Goal: Task Accomplishment & Management: Complete application form

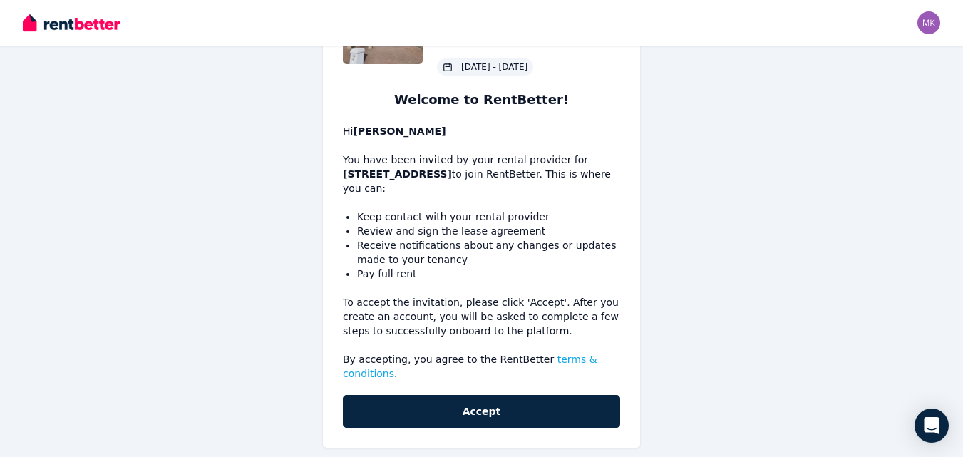
scroll to position [106, 0]
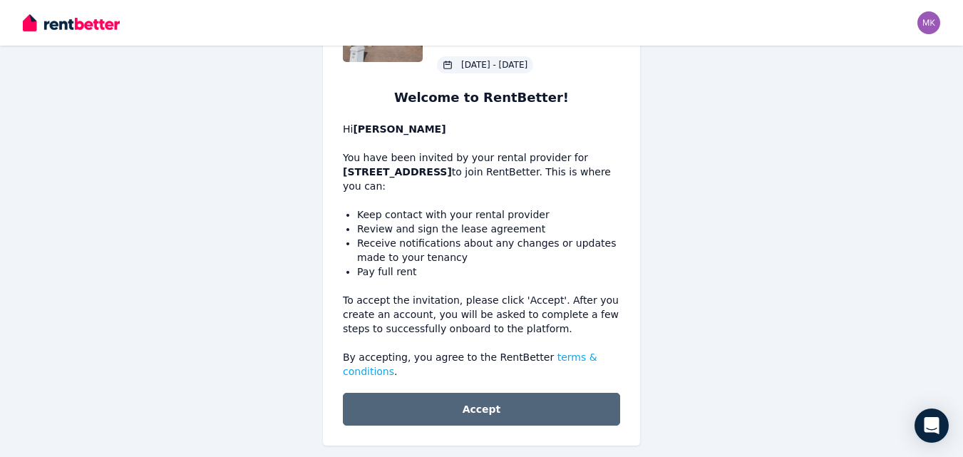
click at [500, 395] on button "Accept" at bounding box center [481, 409] width 277 height 33
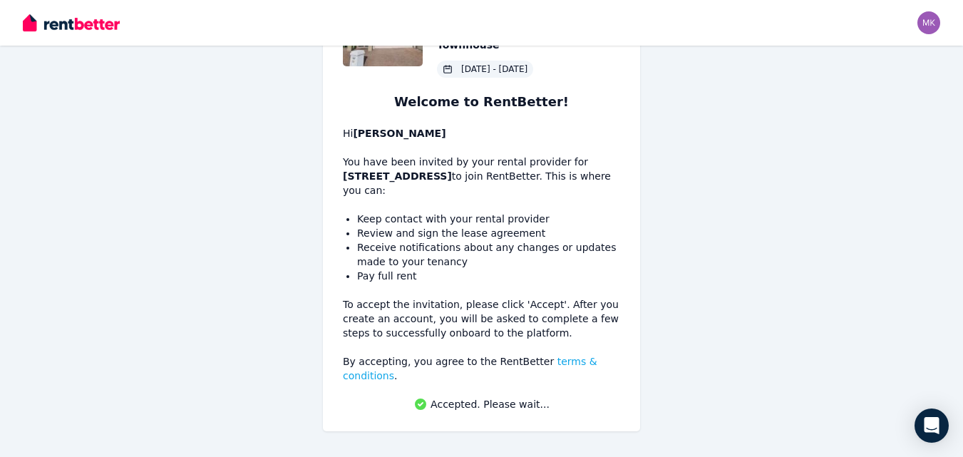
scroll to position [88, 0]
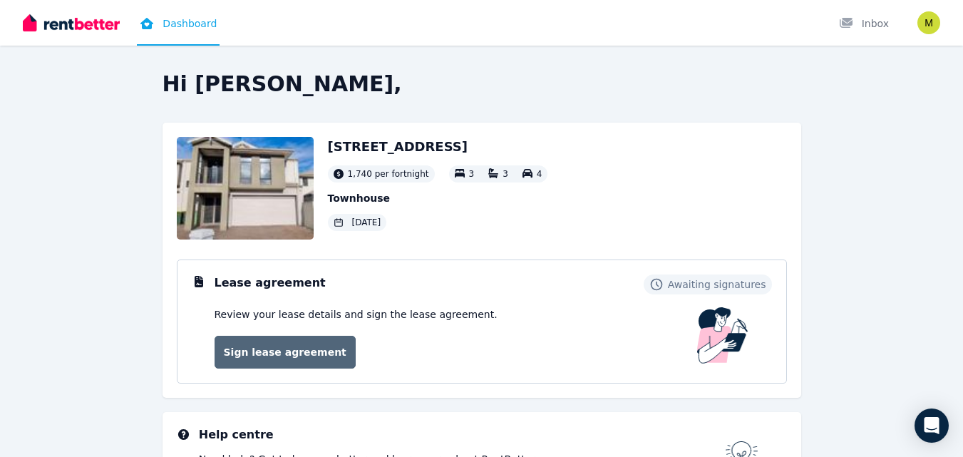
click at [329, 356] on link "Sign lease agreement" at bounding box center [285, 352] width 141 height 33
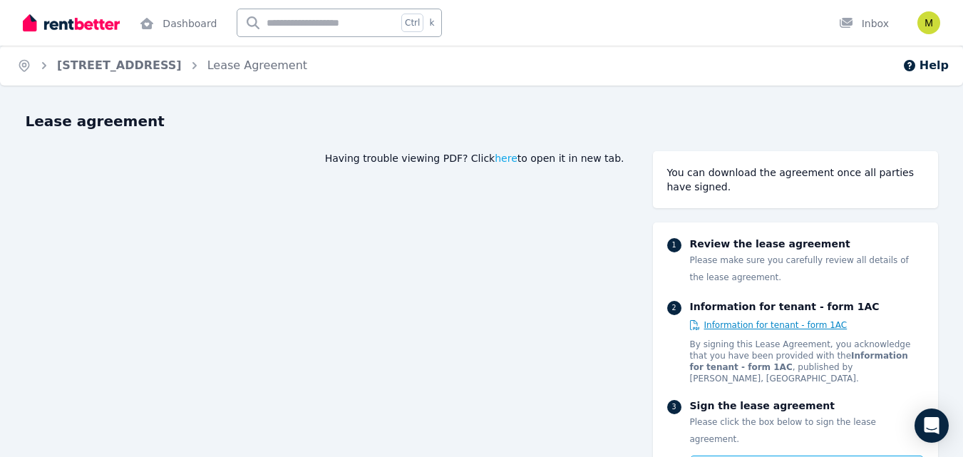
click at [799, 322] on span "Information for tenant - form 1AC" at bounding box center [775, 324] width 143 height 11
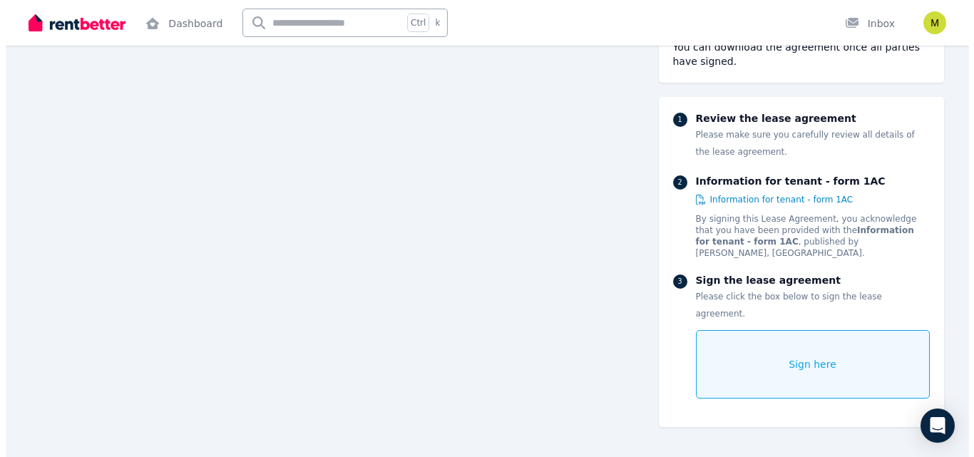
scroll to position [4383, 0]
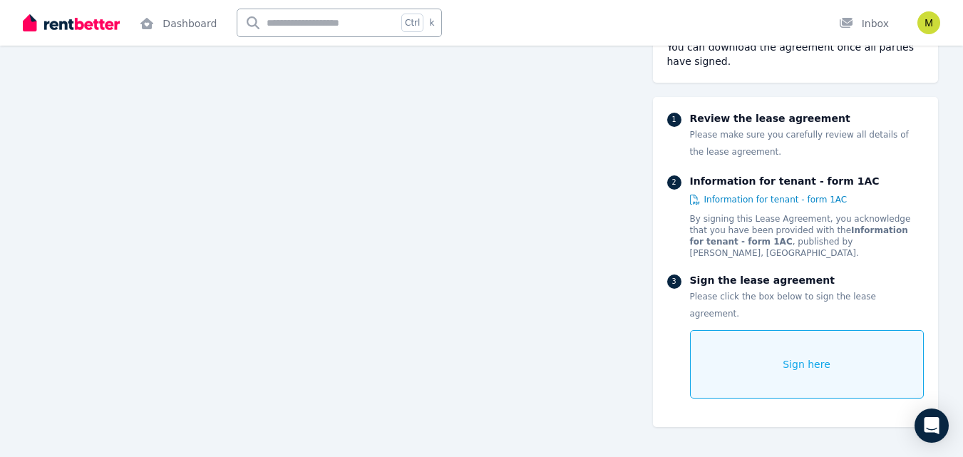
click at [773, 341] on div "Sign here" at bounding box center [807, 364] width 234 height 68
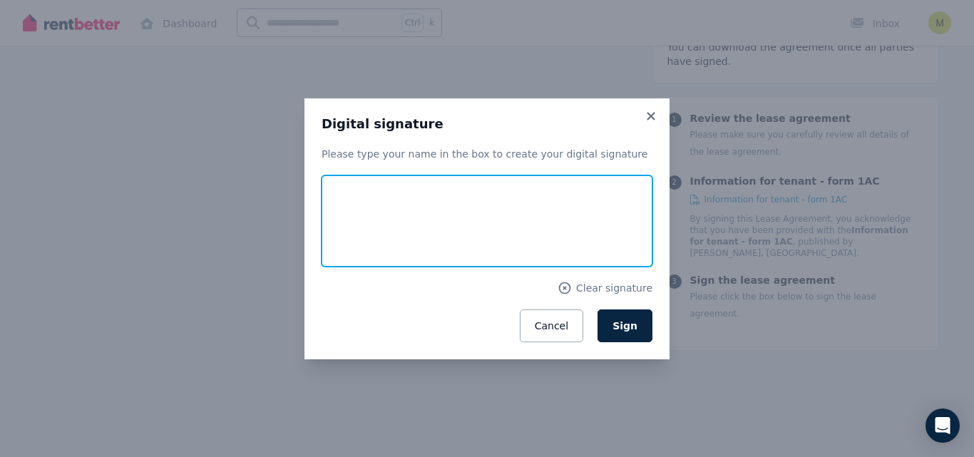
click at [494, 249] on input "text" at bounding box center [487, 220] width 331 height 91
type input "*******"
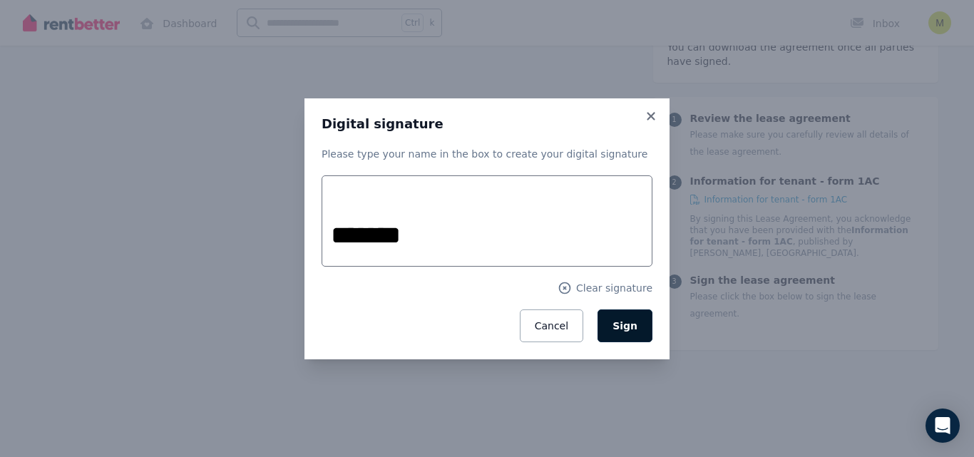
click at [638, 322] on button "Sign" at bounding box center [624, 325] width 55 height 33
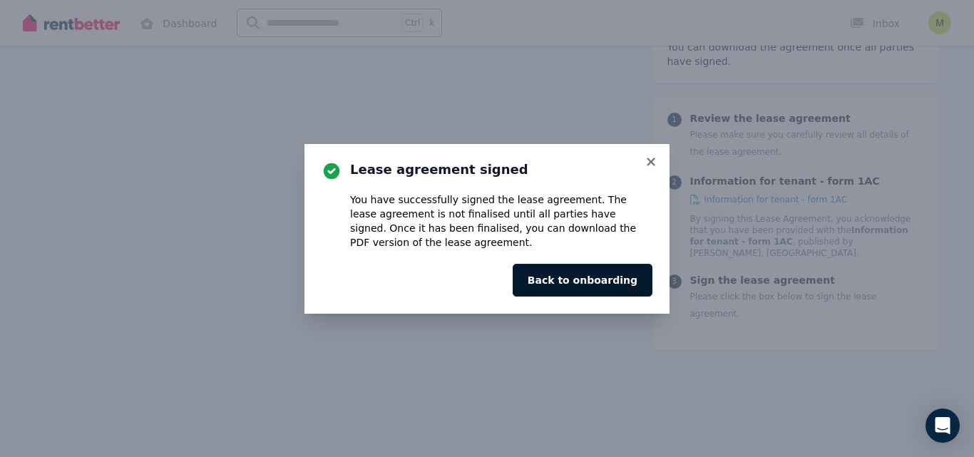
click at [584, 282] on button "Back to onboarding" at bounding box center [583, 280] width 140 height 33
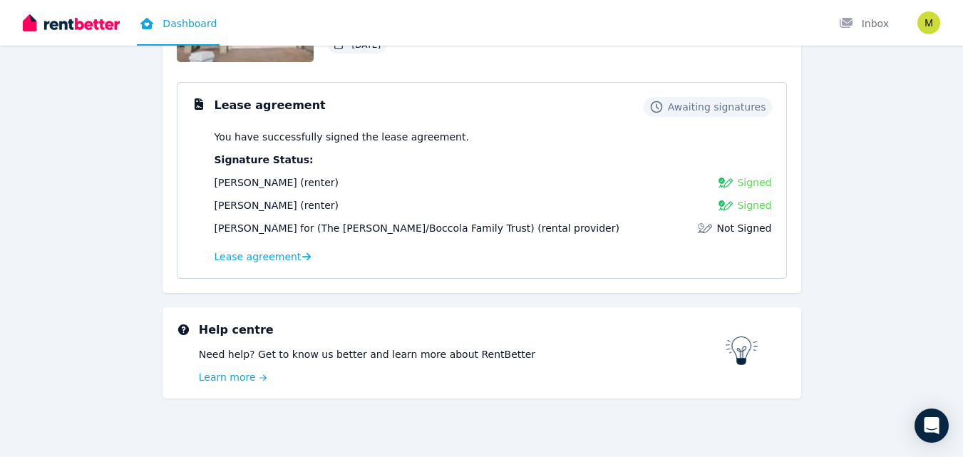
scroll to position [185, 0]
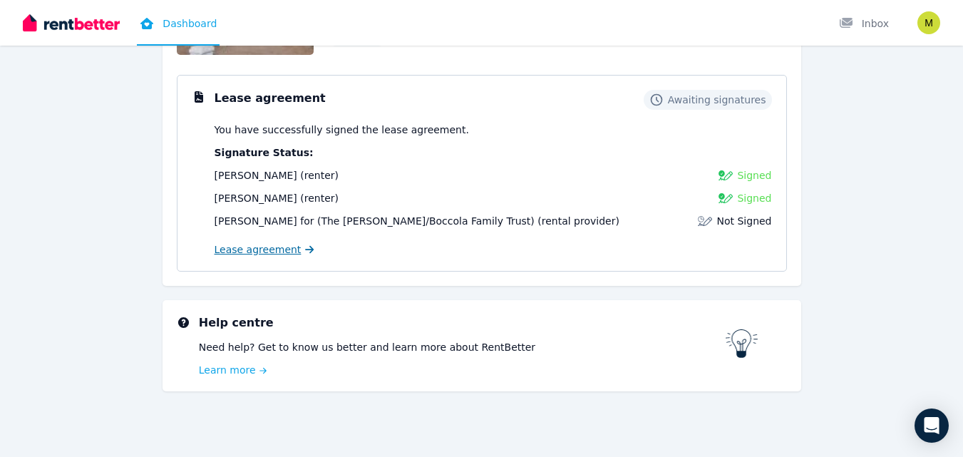
click at [269, 247] on span "Lease agreement" at bounding box center [258, 249] width 87 height 14
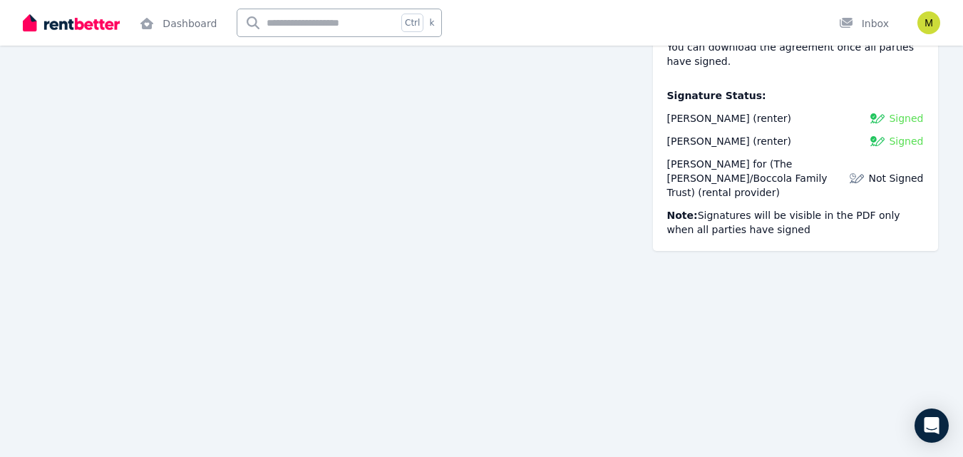
scroll to position [1555, 0]
click at [925, 25] on img "button" at bounding box center [929, 22] width 23 height 23
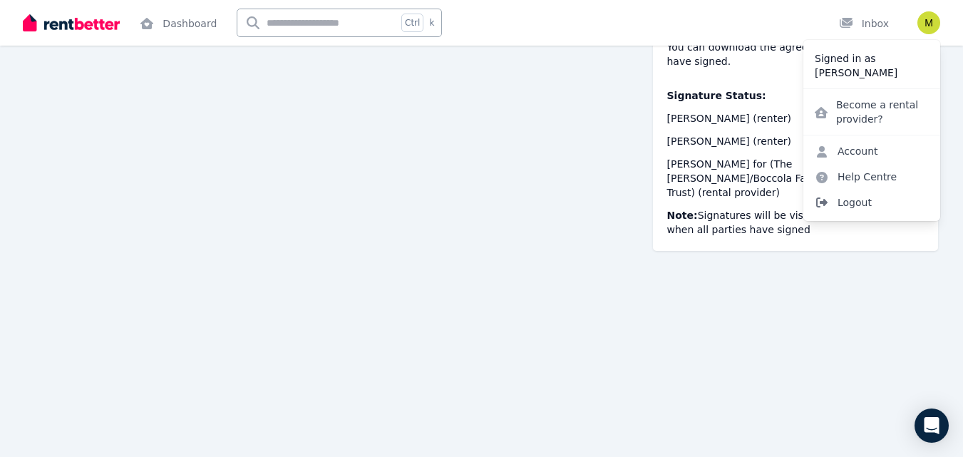
click at [865, 197] on span "Logout" at bounding box center [871, 203] width 137 height 26
